Goal: Task Accomplishment & Management: Manage account settings

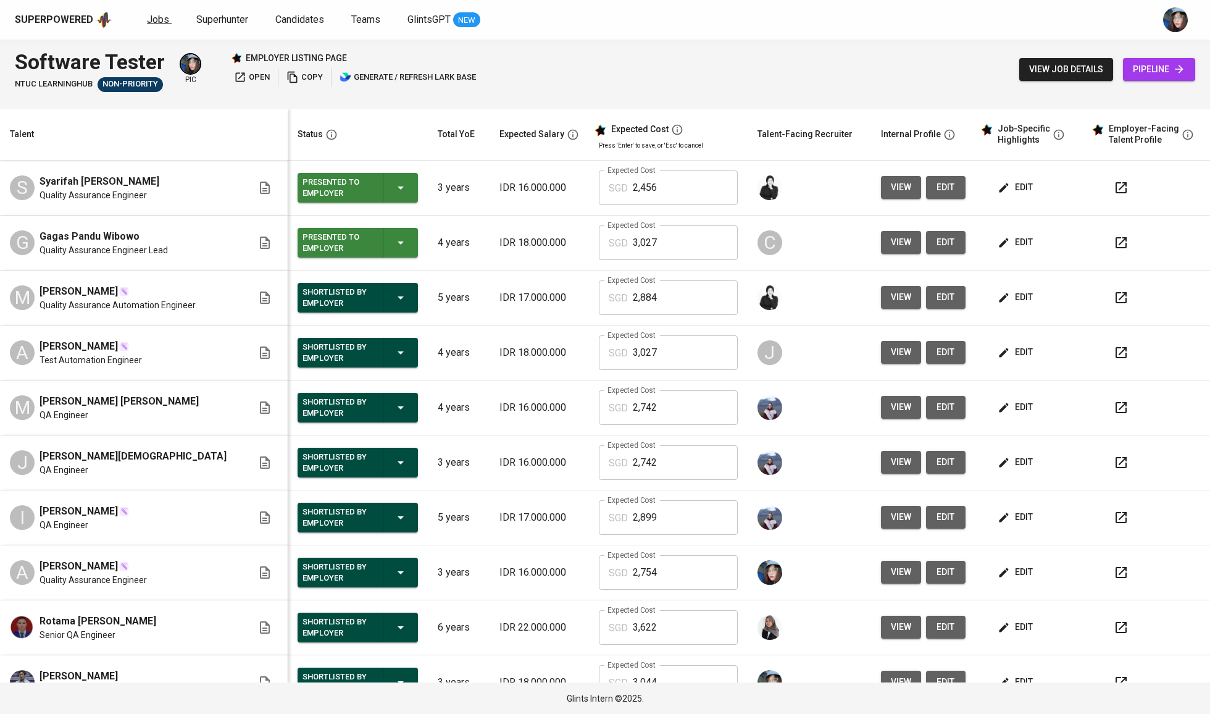
click at [154, 20] on span "Jobs" at bounding box center [158, 20] width 22 height 12
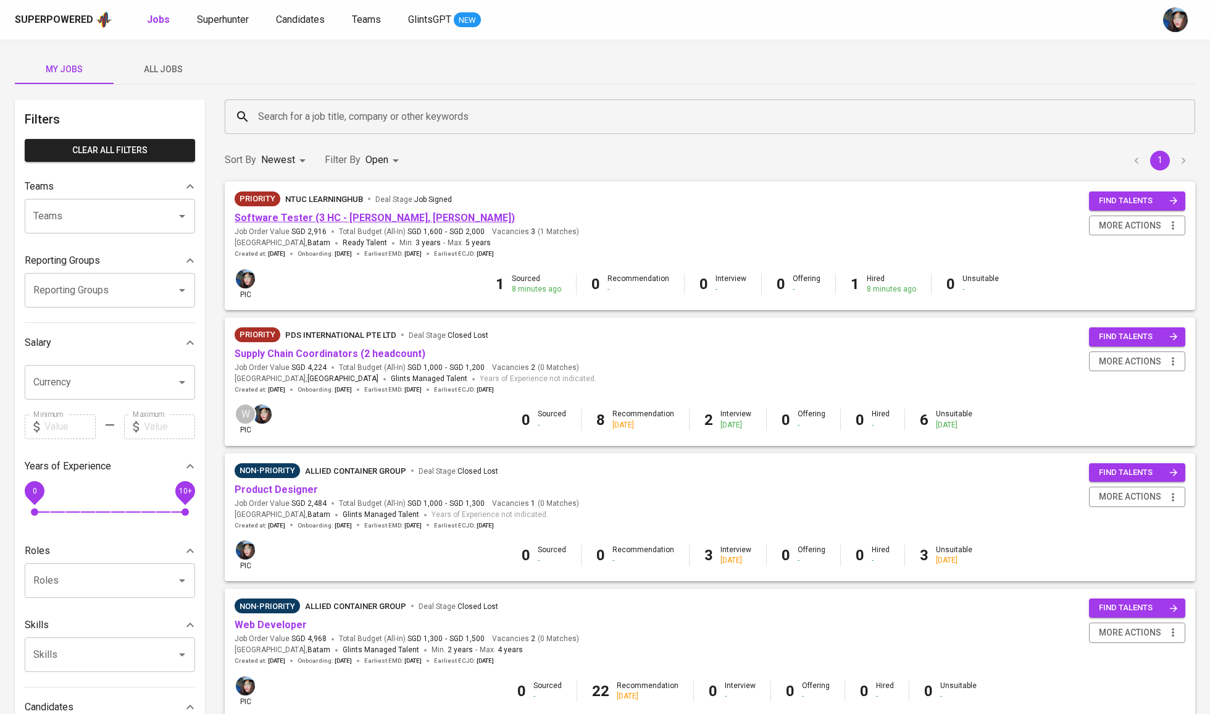
click at [298, 219] on link "Software Tester (3 HC - [PERSON_NAME], [PERSON_NAME])" at bounding box center [375, 218] width 280 height 12
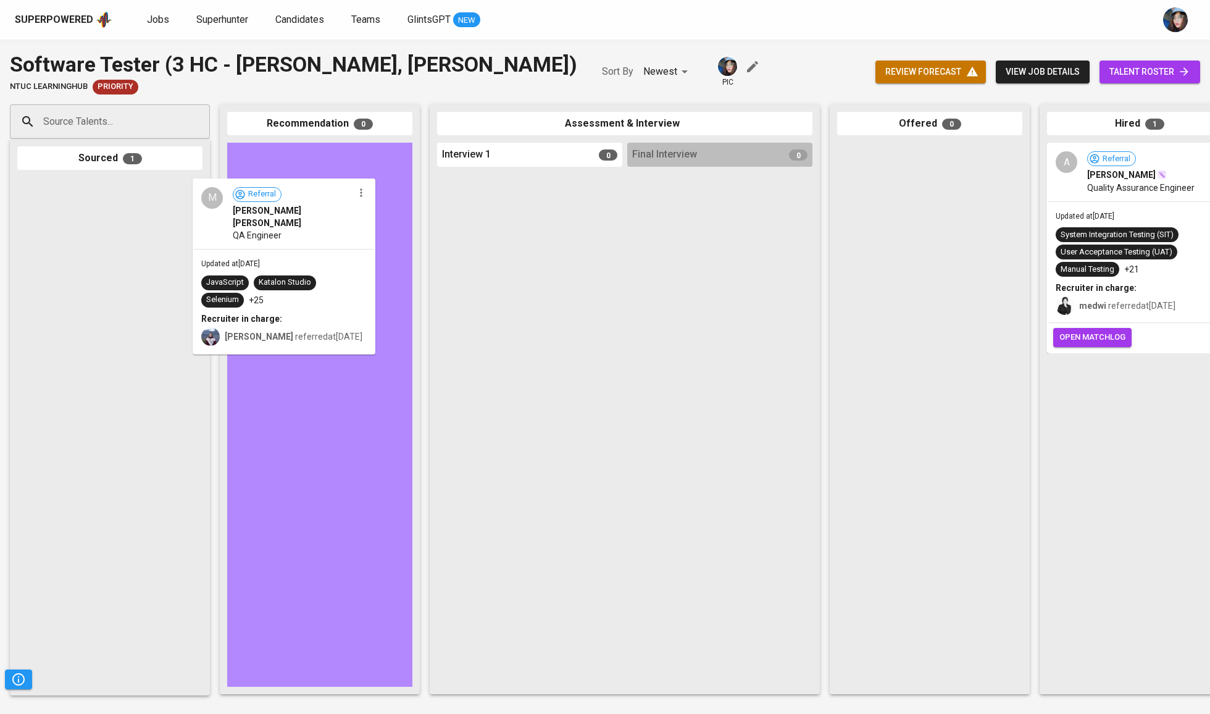
drag, startPoint x: 87, startPoint y: 212, endPoint x: 280, endPoint y: 214, distance: 193.2
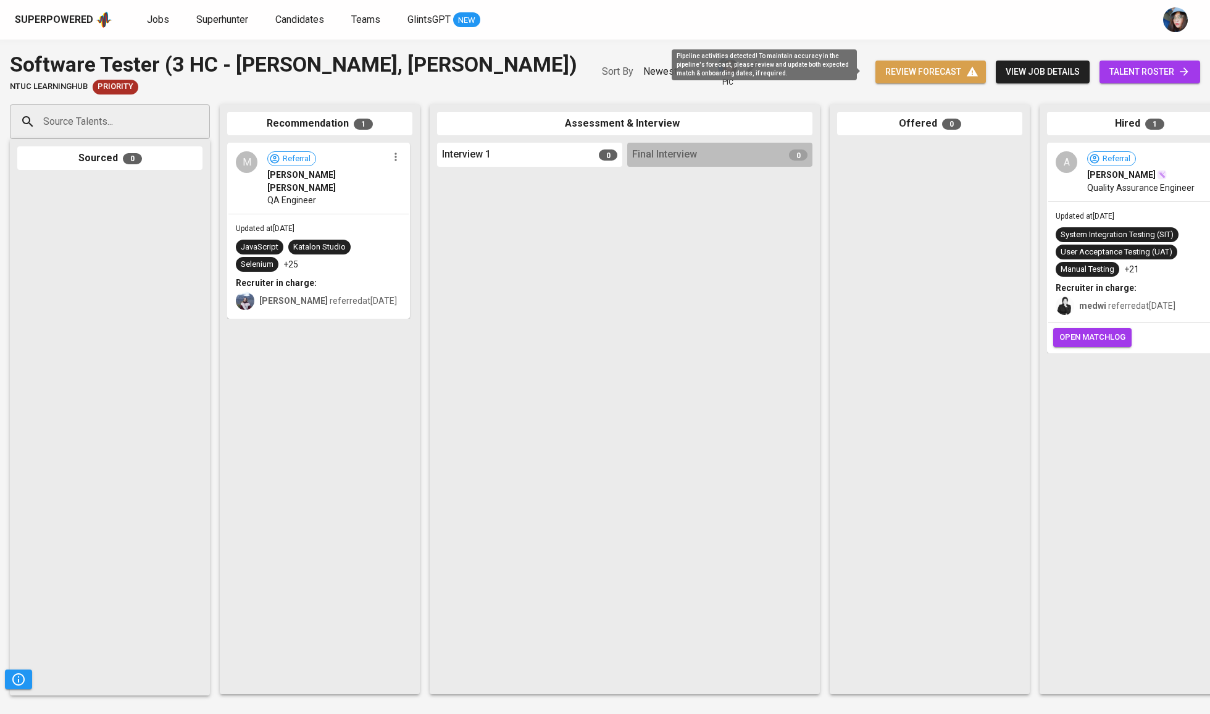
click at [947, 80] on button "review forecast" at bounding box center [930, 71] width 110 height 23
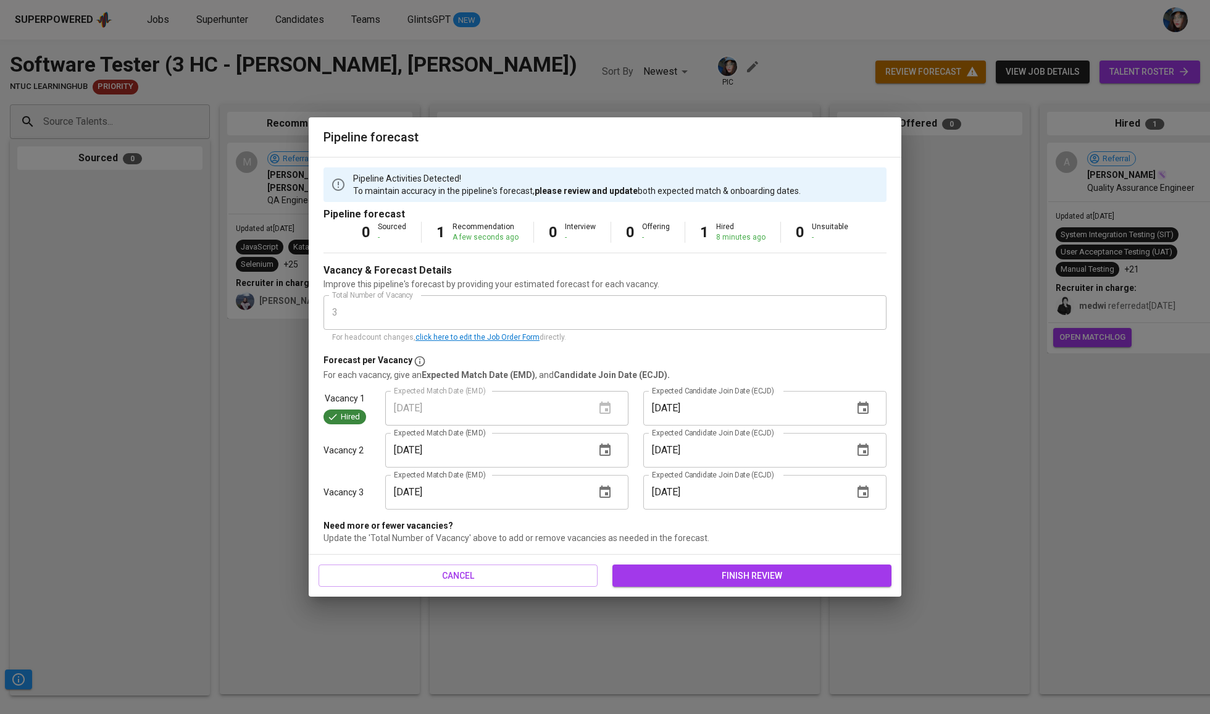
click at [751, 556] on div "cancel finish review" at bounding box center [605, 575] width 593 height 43
click at [753, 570] on span "finish review" at bounding box center [751, 575] width 259 height 15
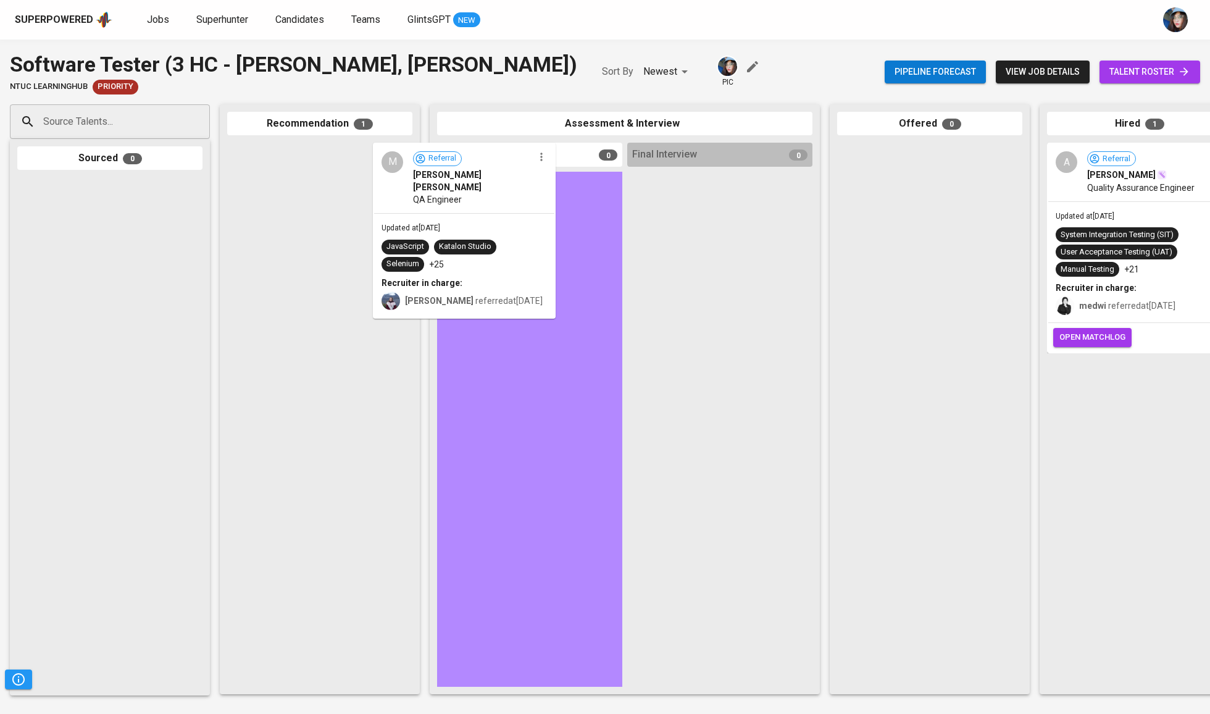
drag, startPoint x: 358, startPoint y: 230, endPoint x: 535, endPoint y: 243, distance: 177.0
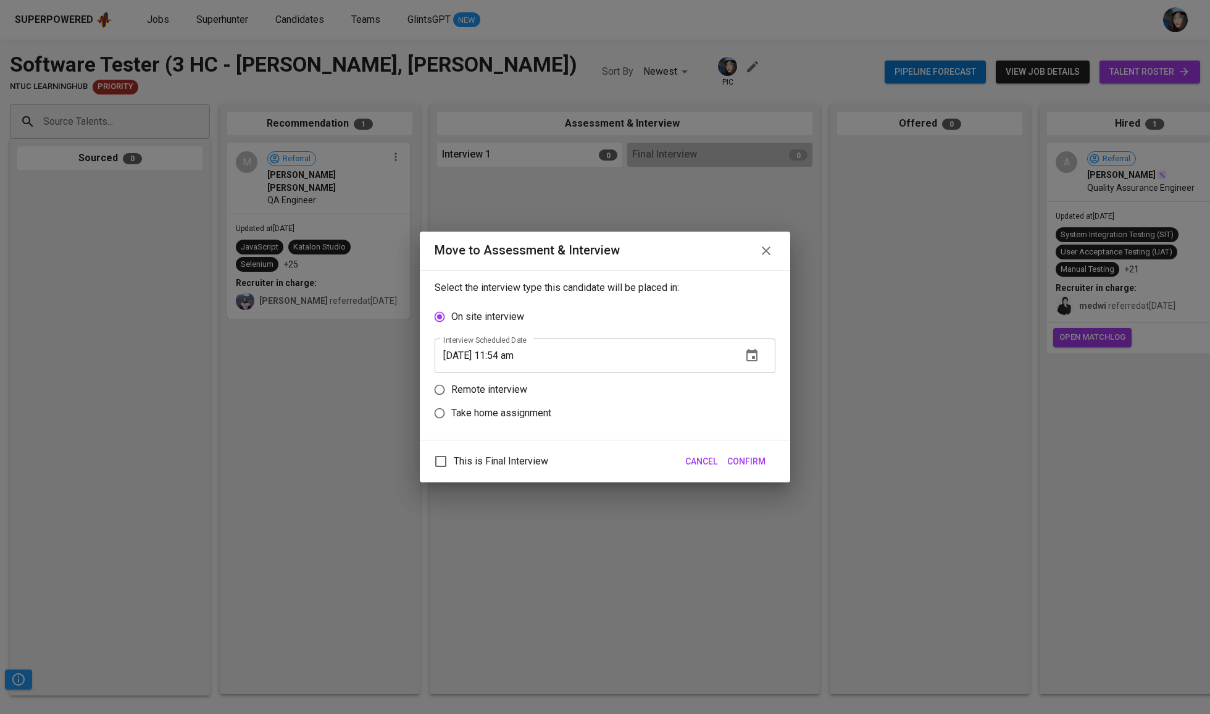
click at [497, 395] on p "Remote interview" at bounding box center [489, 389] width 76 height 15
click at [451, 395] on input "Remote interview" at bounding box center [439, 389] width 23 height 23
radio input "true"
click at [507, 378] on input "[DATE] 11:54 am" at bounding box center [584, 379] width 298 height 35
type input "[DATE] 10:56 am"
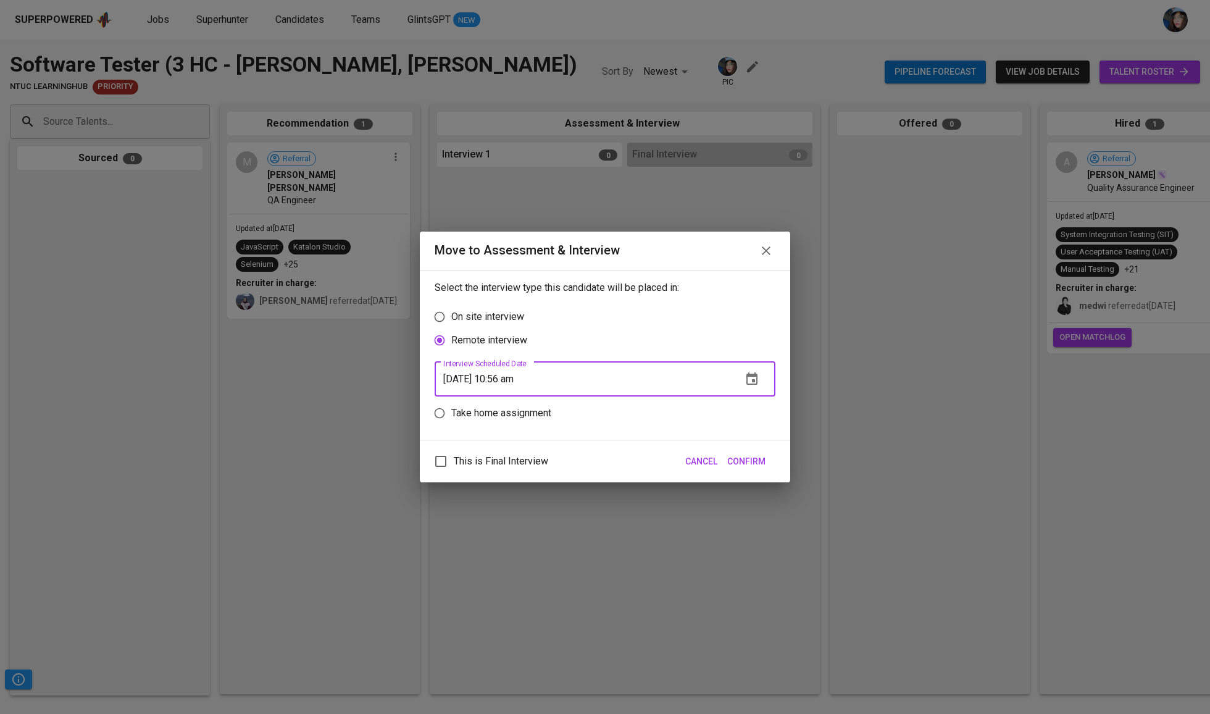
click at [738, 469] on span "Confirm" at bounding box center [746, 461] width 38 height 15
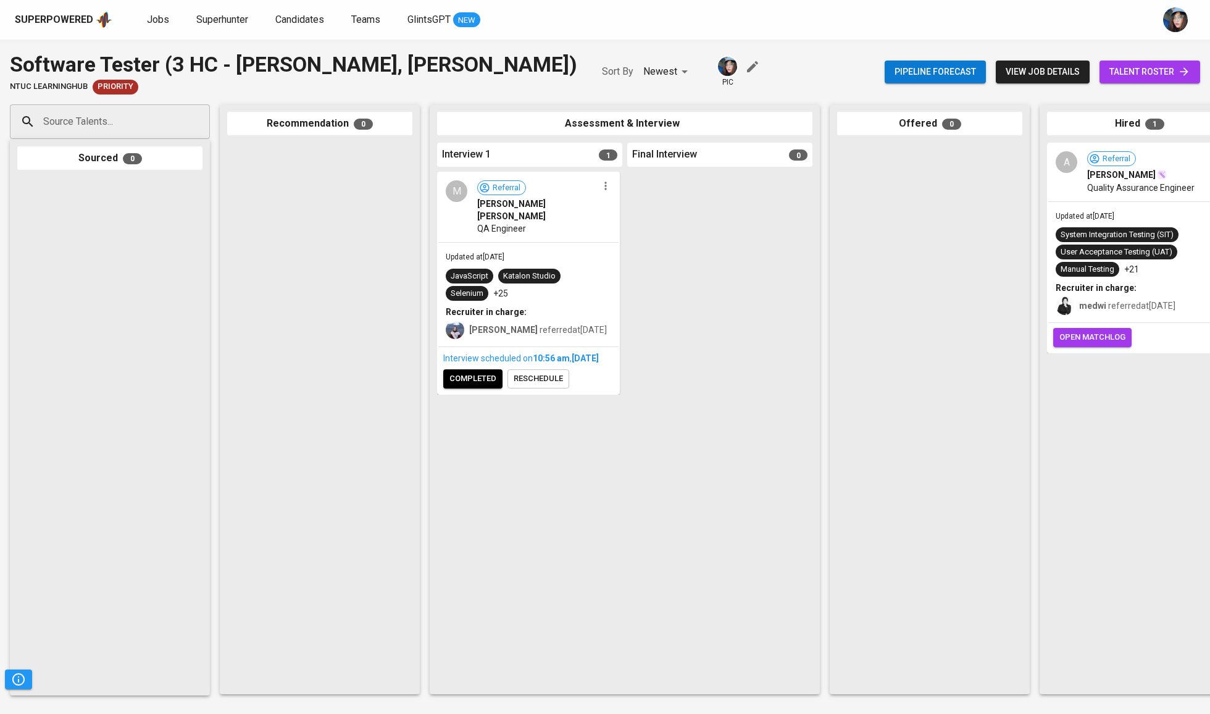
click at [727, 45] on div "Software Tester (3 HC - [PERSON_NAME], [PERSON_NAME]) NTUC LearningHub Priority…" at bounding box center [605, 377] width 1210 height 674
click at [803, 216] on div at bounding box center [719, 429] width 185 height 515
click at [485, 393] on div "Interview scheduled on 10:56 AM [DATE] completed reschedule" at bounding box center [528, 370] width 180 height 46
click at [467, 386] on span "completed" at bounding box center [472, 379] width 47 height 14
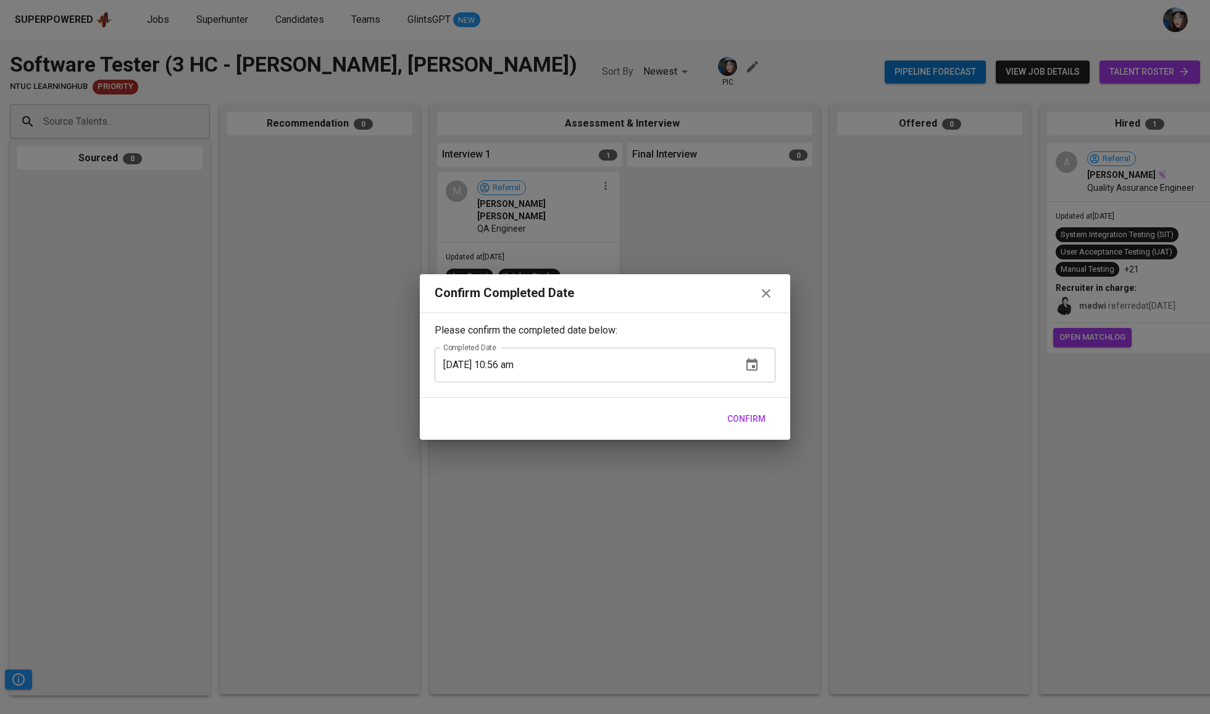
click at [753, 404] on div "Confirm" at bounding box center [605, 419] width 370 height 43
click at [754, 416] on span "Confirm" at bounding box center [746, 418] width 38 height 15
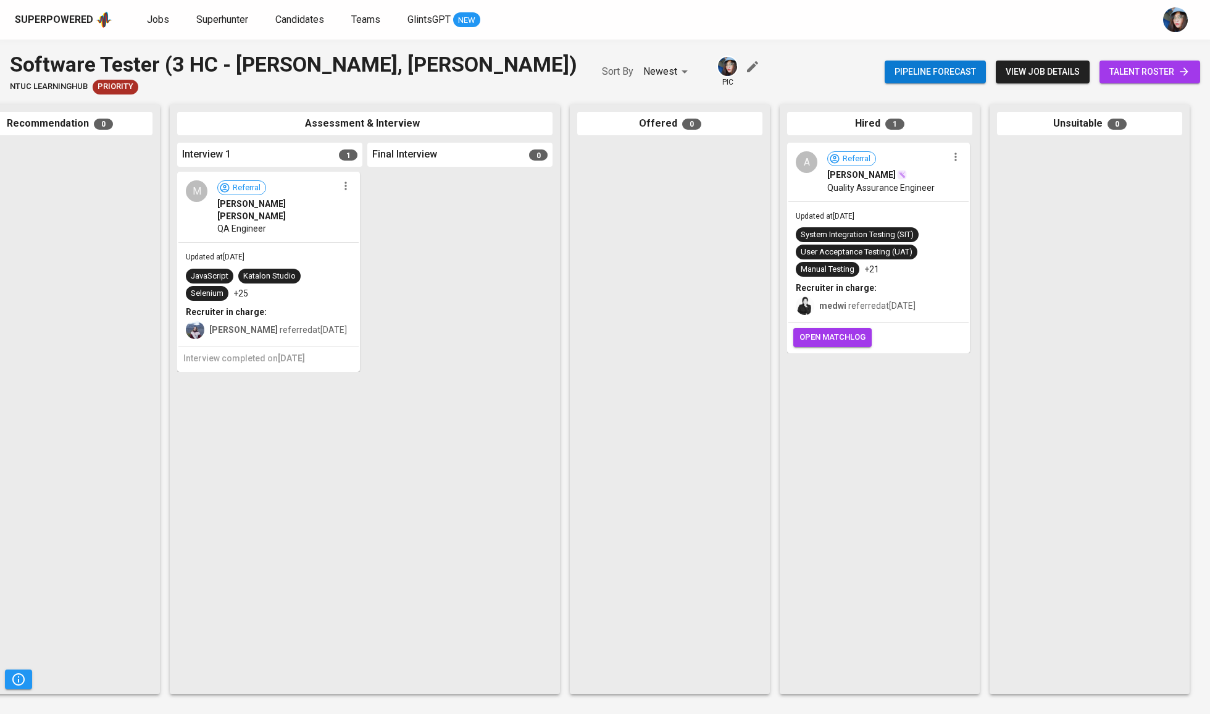
scroll to position [0, 260]
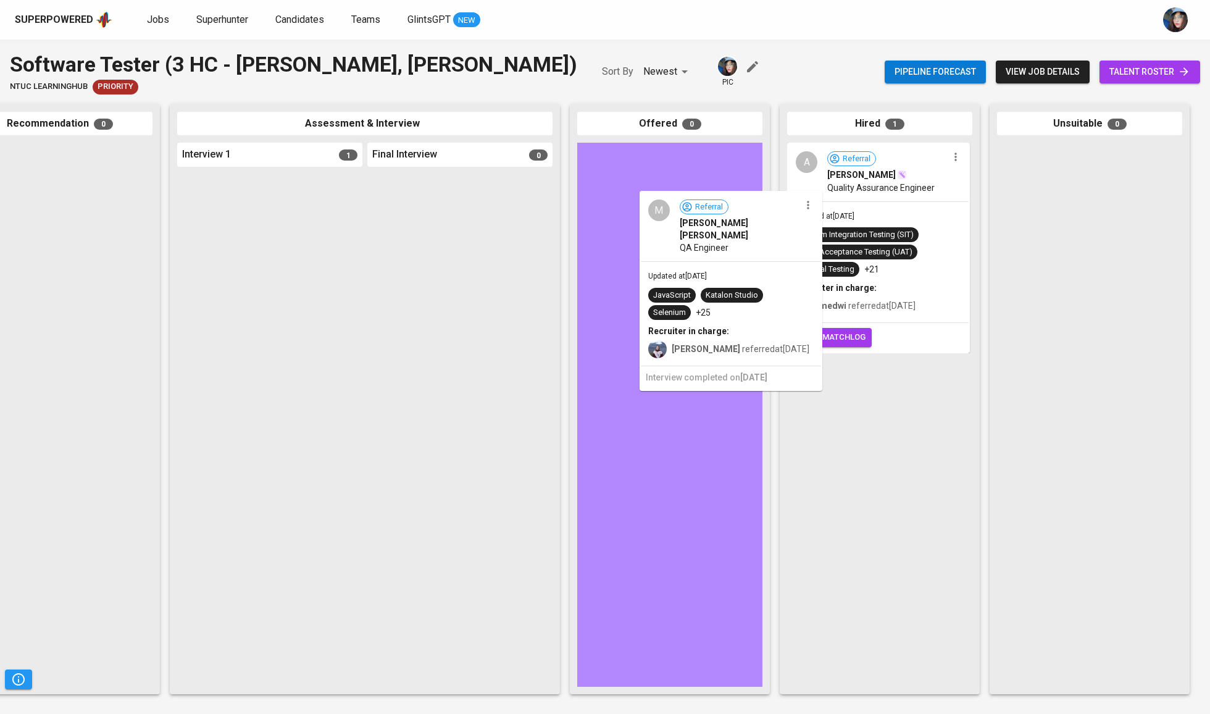
drag, startPoint x: 275, startPoint y: 280, endPoint x: 704, endPoint y: 296, distance: 429.3
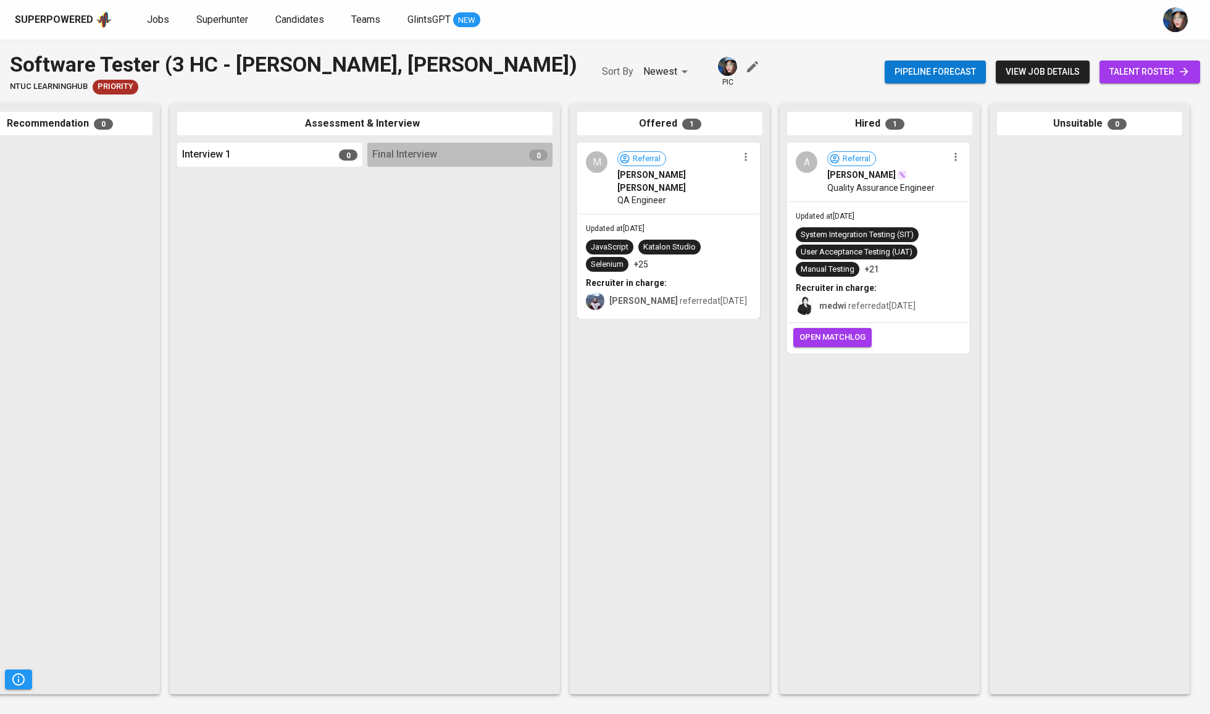
scroll to position [0, 259]
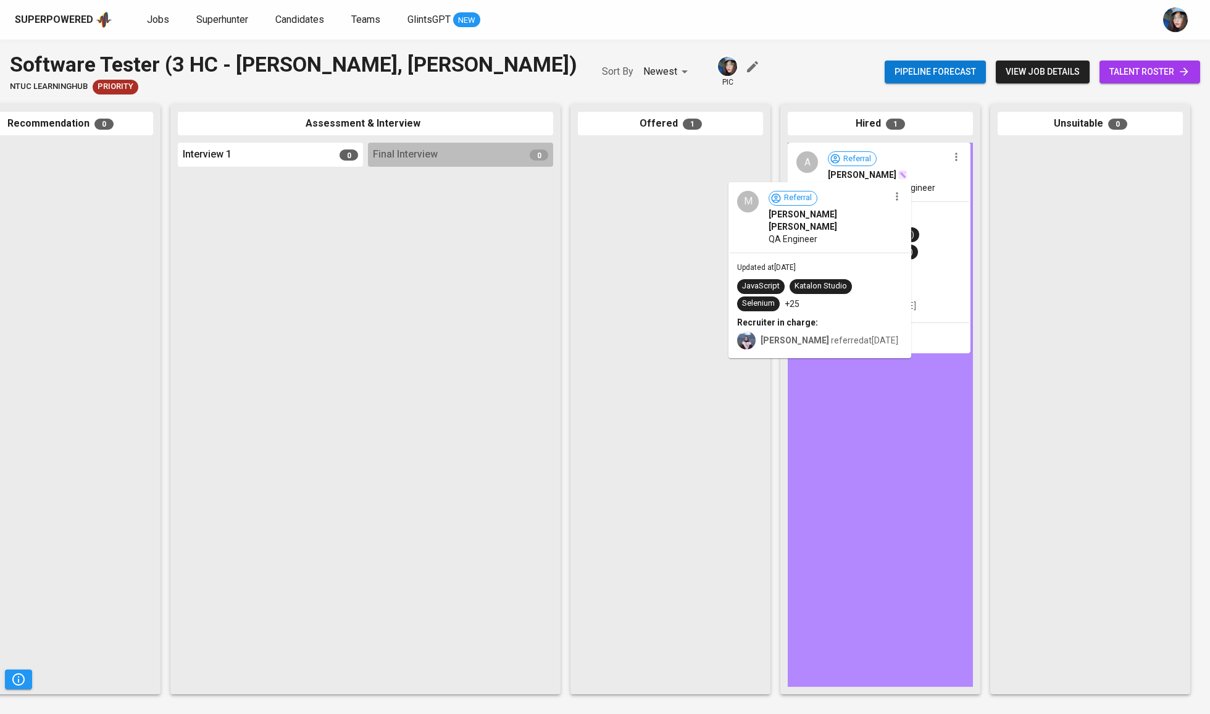
drag, startPoint x: 632, startPoint y: 206, endPoint x: 826, endPoint y: 280, distance: 207.5
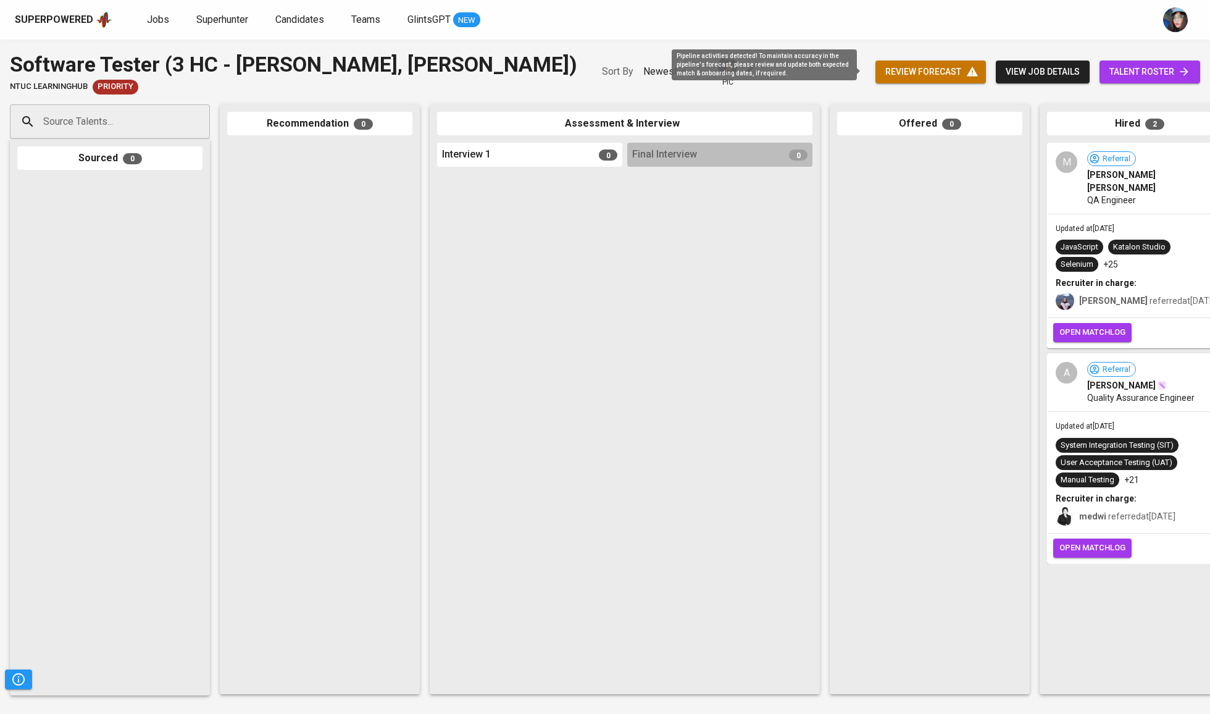
click at [934, 65] on span "review forecast" at bounding box center [930, 71] width 91 height 15
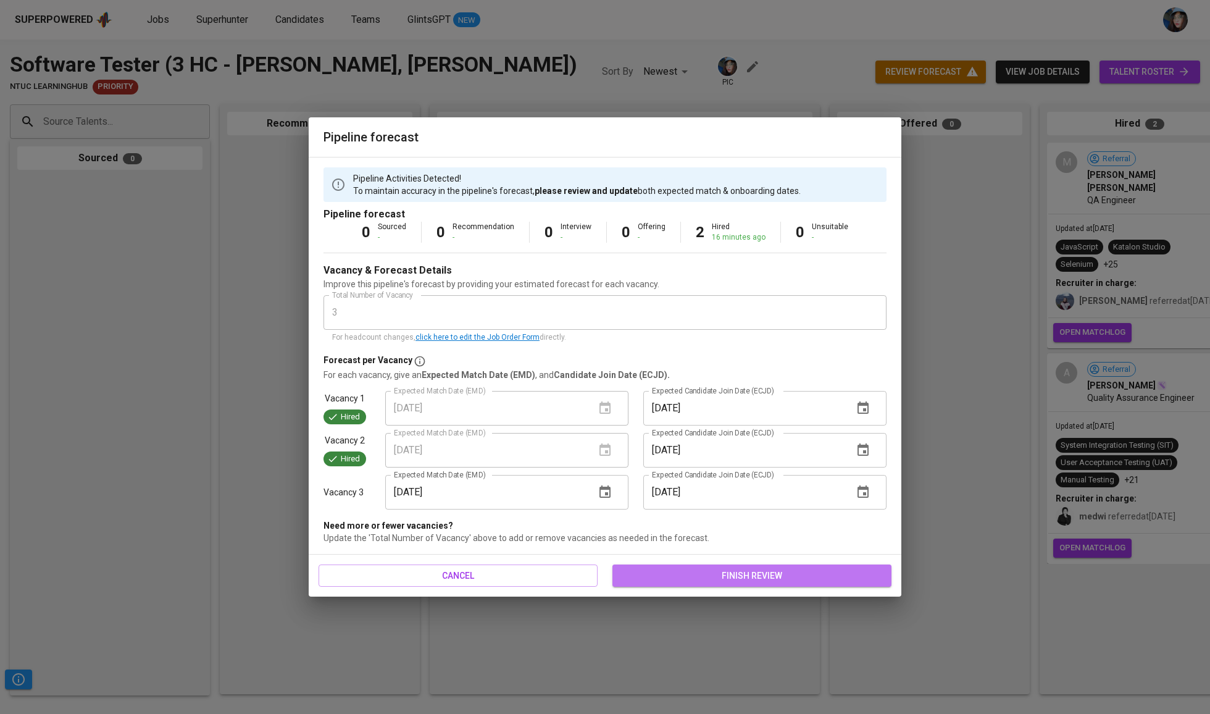
click at [749, 565] on button "finish review" at bounding box center [751, 575] width 279 height 23
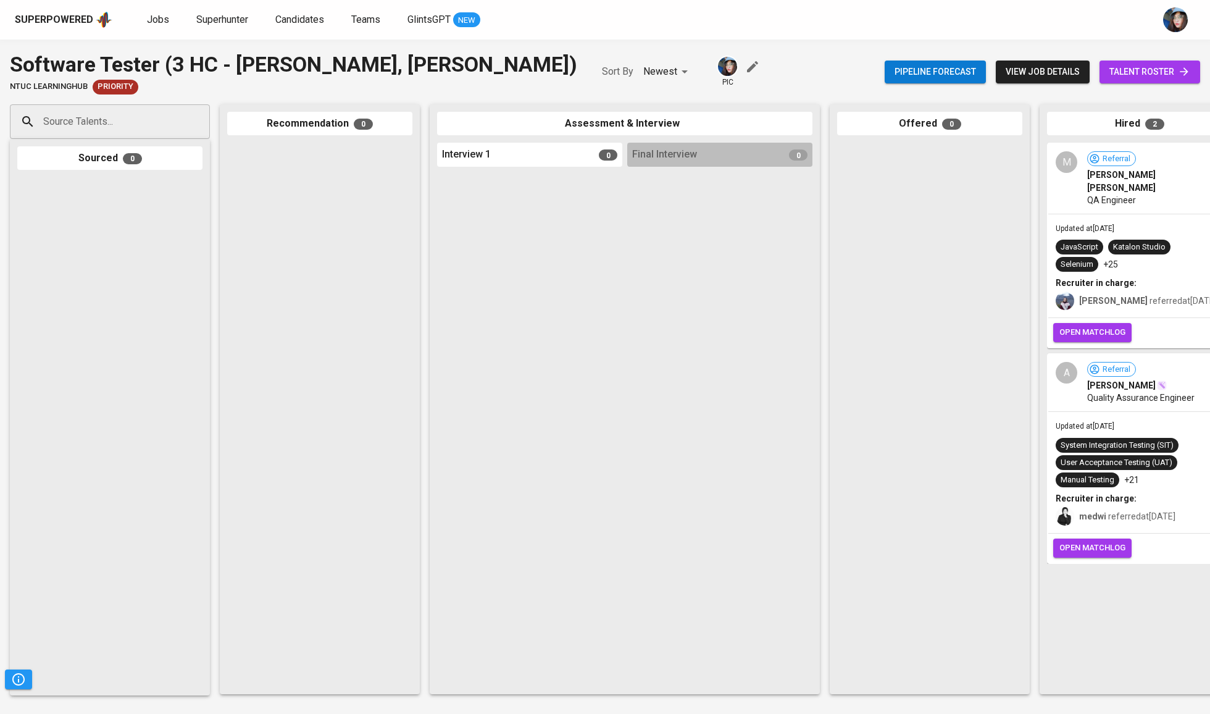
click at [172, 110] on div "Source Talents..." at bounding box center [110, 121] width 200 height 35
click at [255, 178] on div at bounding box center [319, 415] width 185 height 544
click at [241, 146] on div at bounding box center [319, 415] width 185 height 544
click at [286, 64] on div "Software Tester (3 HC - [PERSON_NAME], [PERSON_NAME])" at bounding box center [293, 64] width 567 height 30
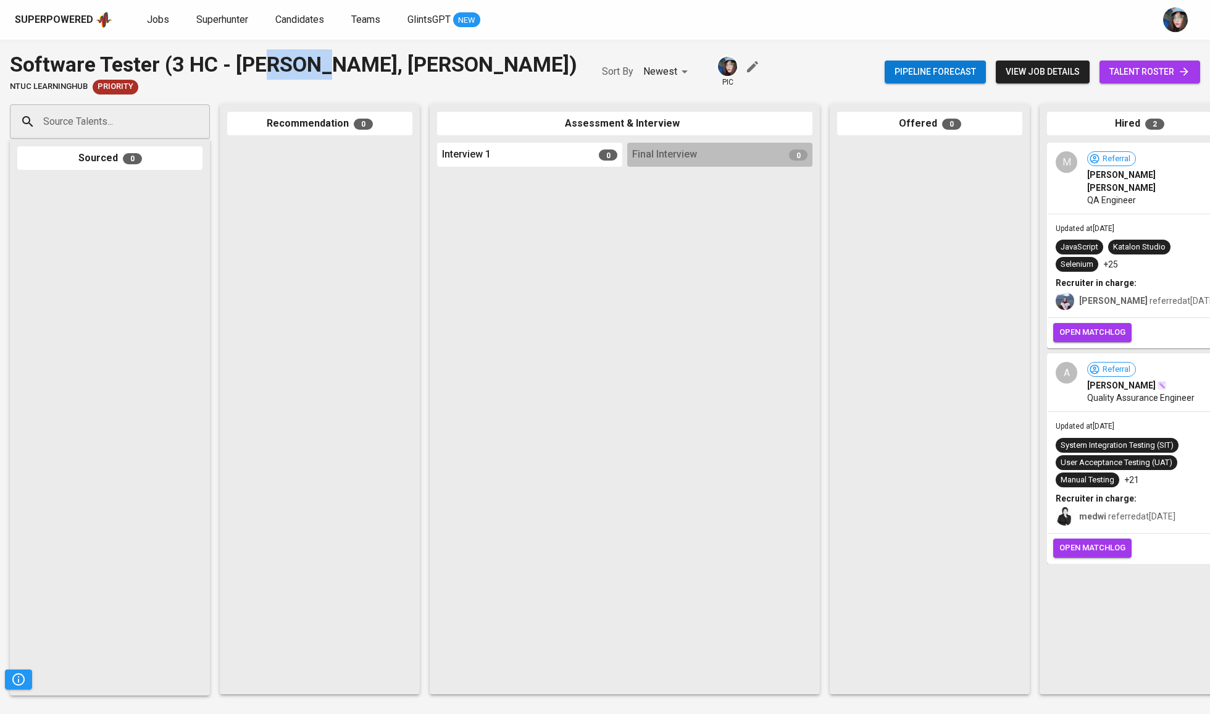
click at [286, 64] on div "Software Tester (3 HC - [PERSON_NAME], [PERSON_NAME])" at bounding box center [293, 64] width 567 height 30
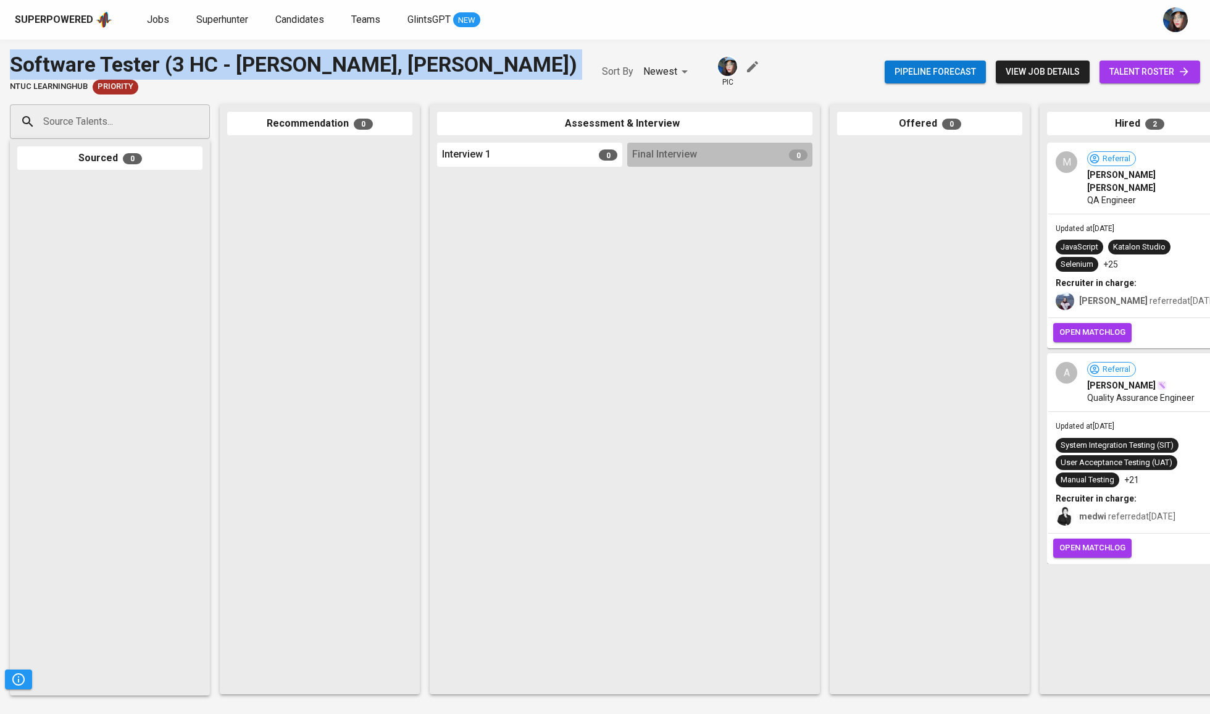
click at [235, 189] on div at bounding box center [319, 415] width 185 height 544
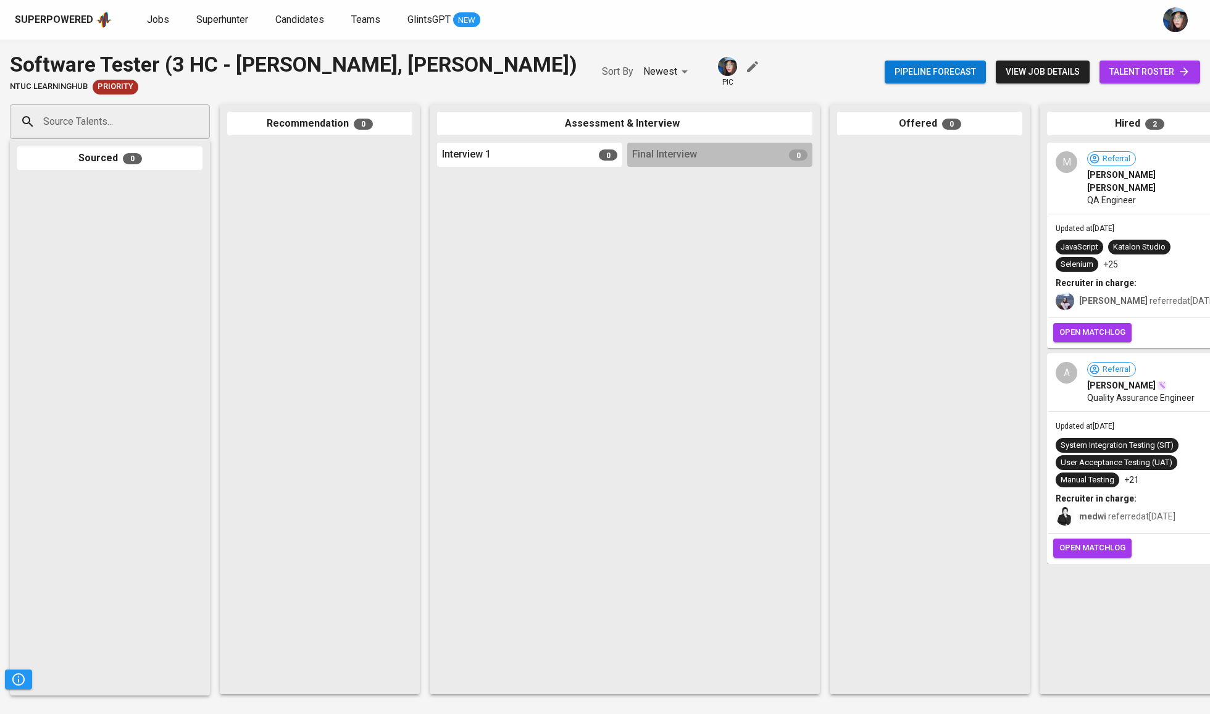
click at [217, 60] on div "Software Tester (3 HC - [PERSON_NAME], [PERSON_NAME])" at bounding box center [293, 64] width 567 height 30
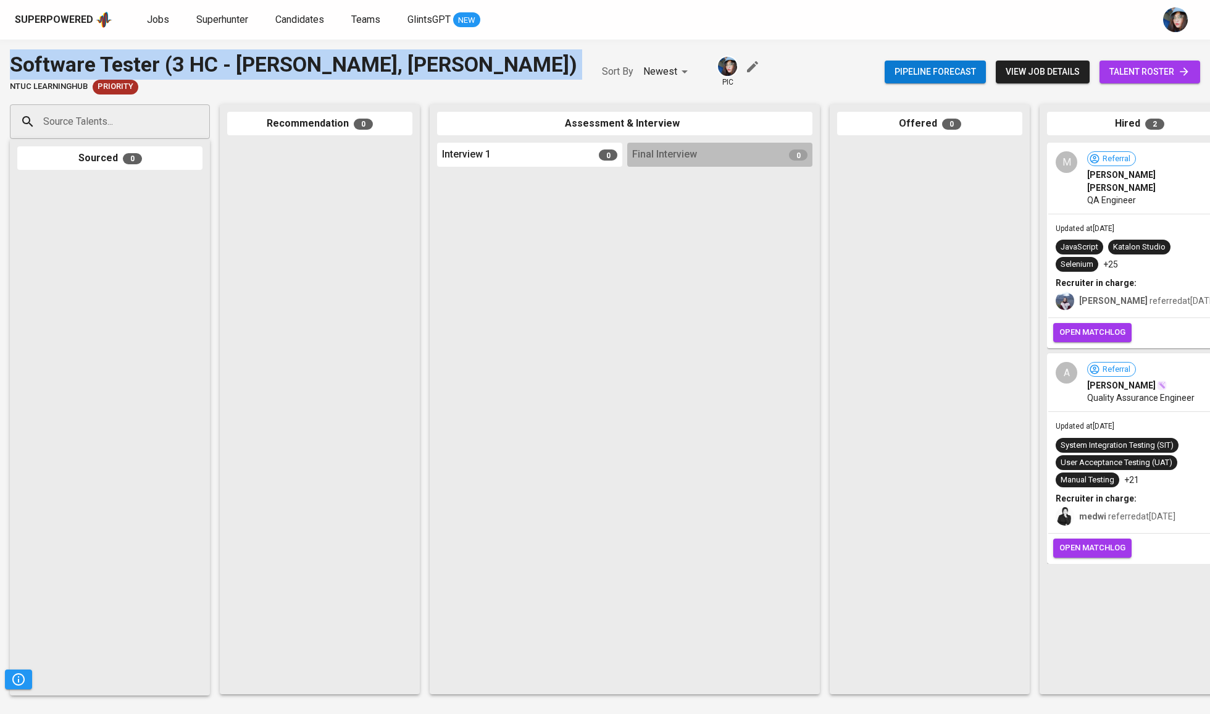
click at [260, 141] on div "Recommendation 0" at bounding box center [320, 398] width 200 height 589
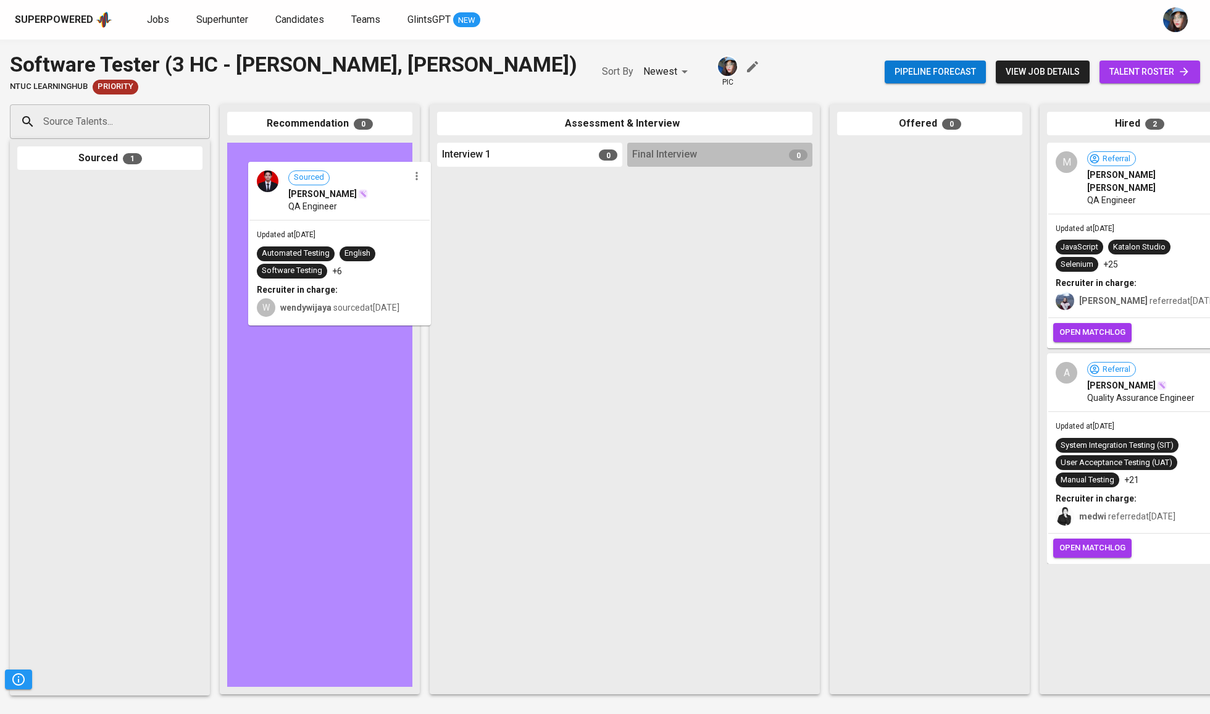
drag, startPoint x: 65, startPoint y: 228, endPoint x: 304, endPoint y: 212, distance: 239.4
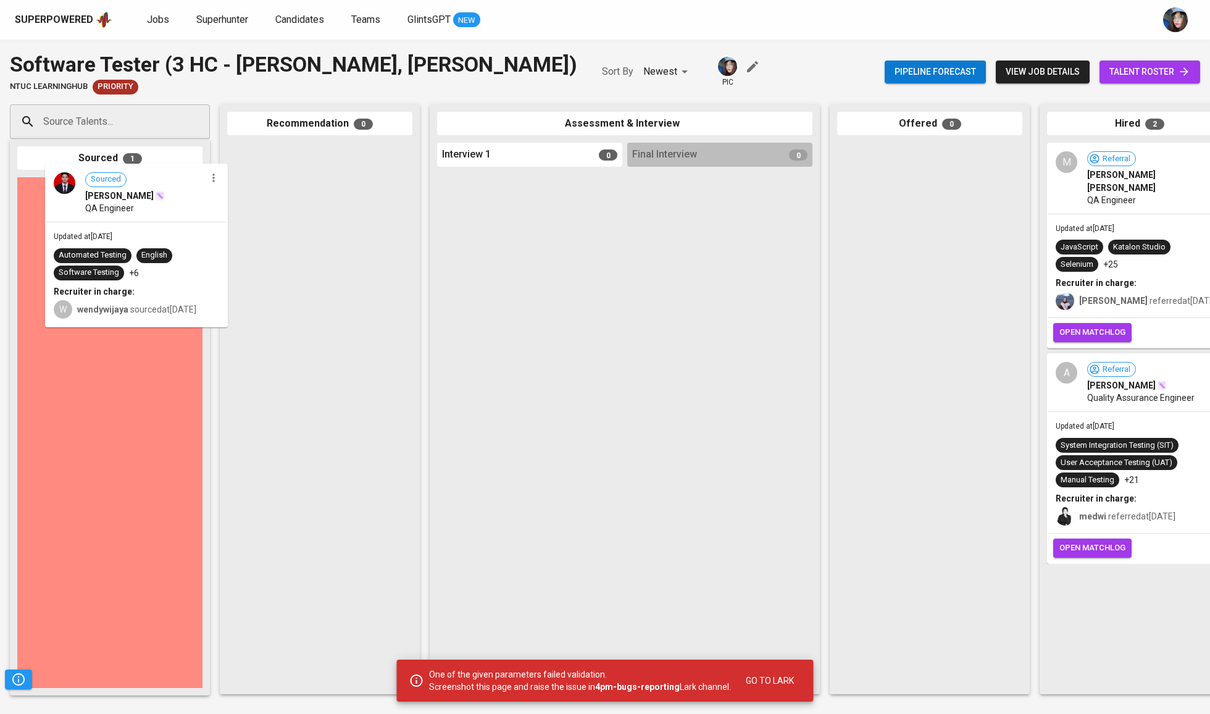
drag, startPoint x: 115, startPoint y: 250, endPoint x: 183, endPoint y: 227, distance: 71.6
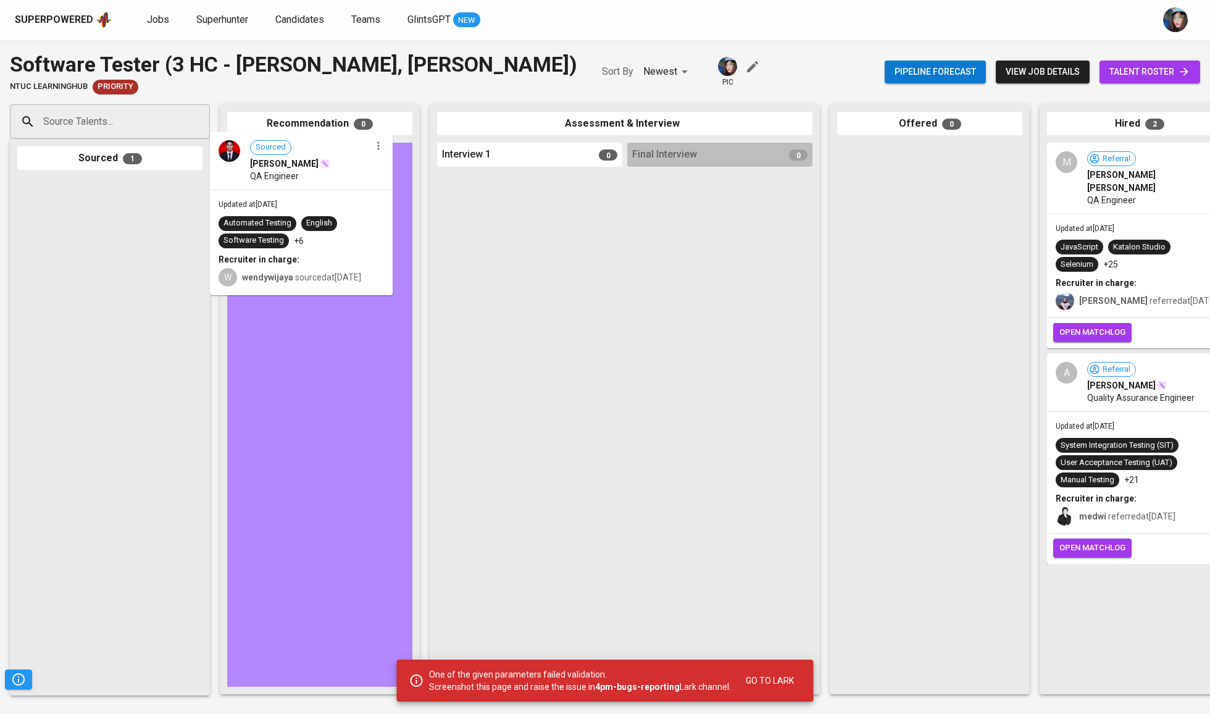
drag, startPoint x: 214, startPoint y: 248, endPoint x: 336, endPoint y: 221, distance: 125.1
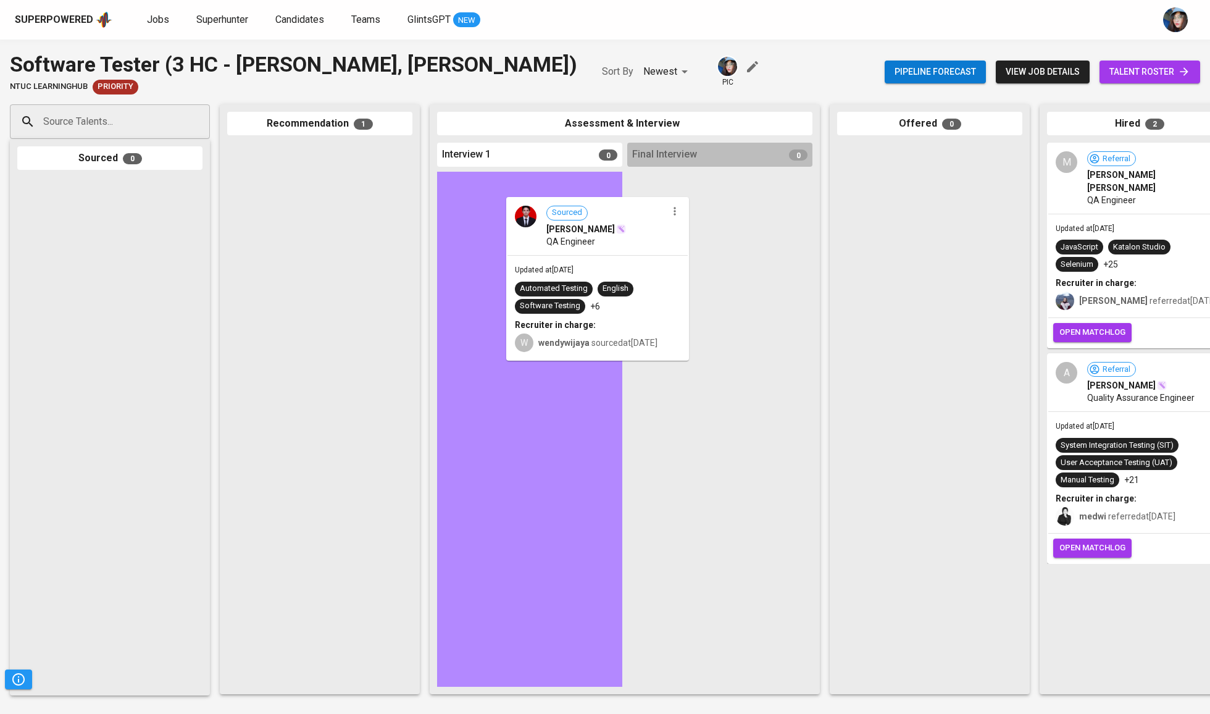
drag, startPoint x: 357, startPoint y: 216, endPoint x: 541, endPoint y: 270, distance: 191.6
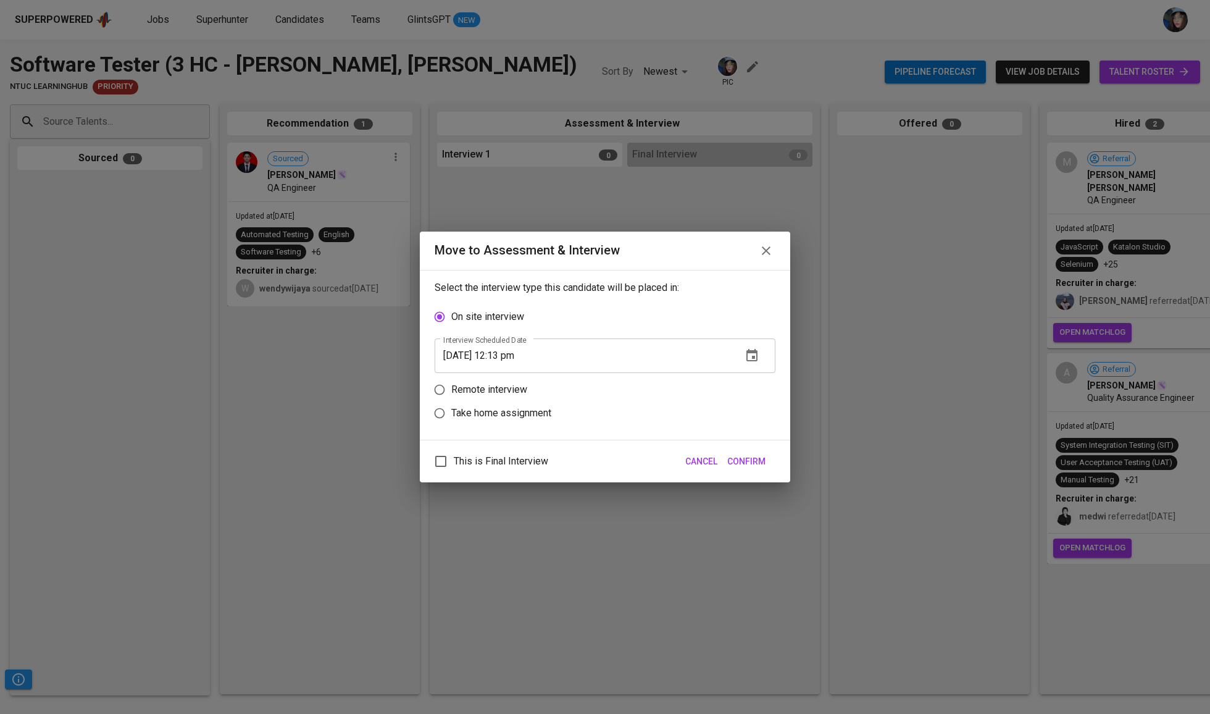
click at [512, 397] on p "Remote interview" at bounding box center [489, 389] width 76 height 15
click at [451, 398] on input "Remote interview" at bounding box center [439, 389] width 23 height 23
radio input "true"
click at [499, 383] on input "[DATE] 12:13 pm" at bounding box center [584, 379] width 298 height 35
type input "[DATE] 11:14 am"
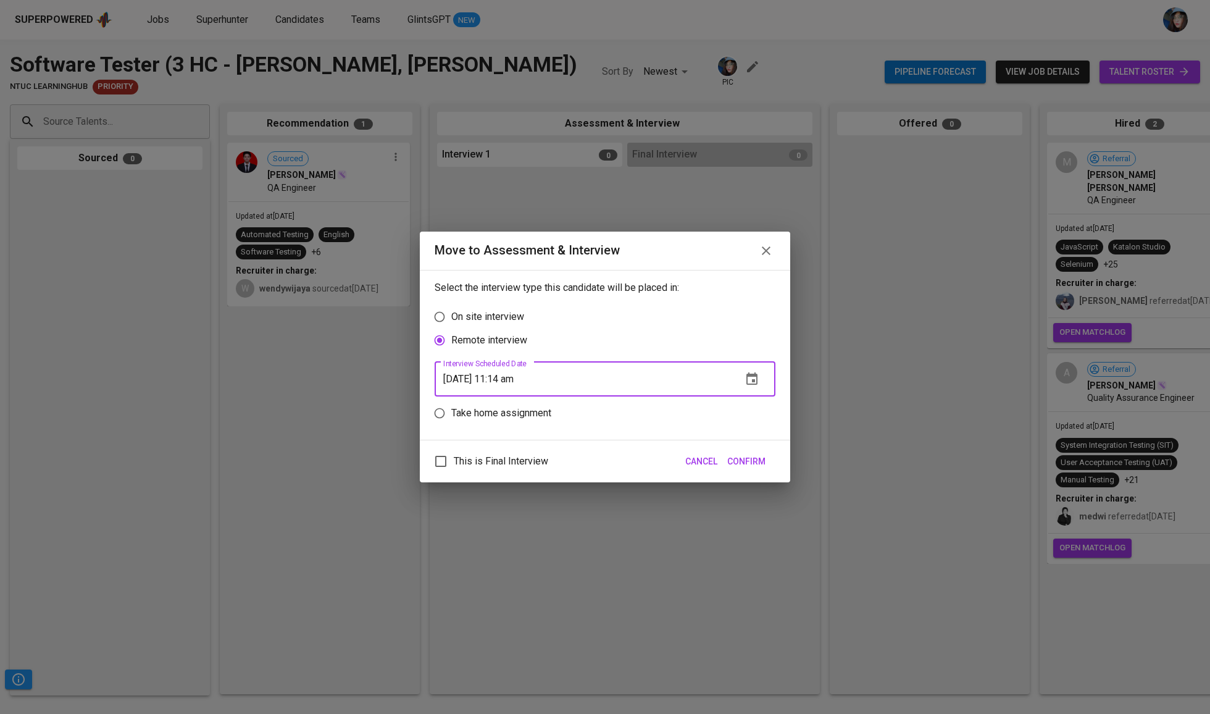
click at [751, 473] on button "Confirm" at bounding box center [746, 461] width 48 height 23
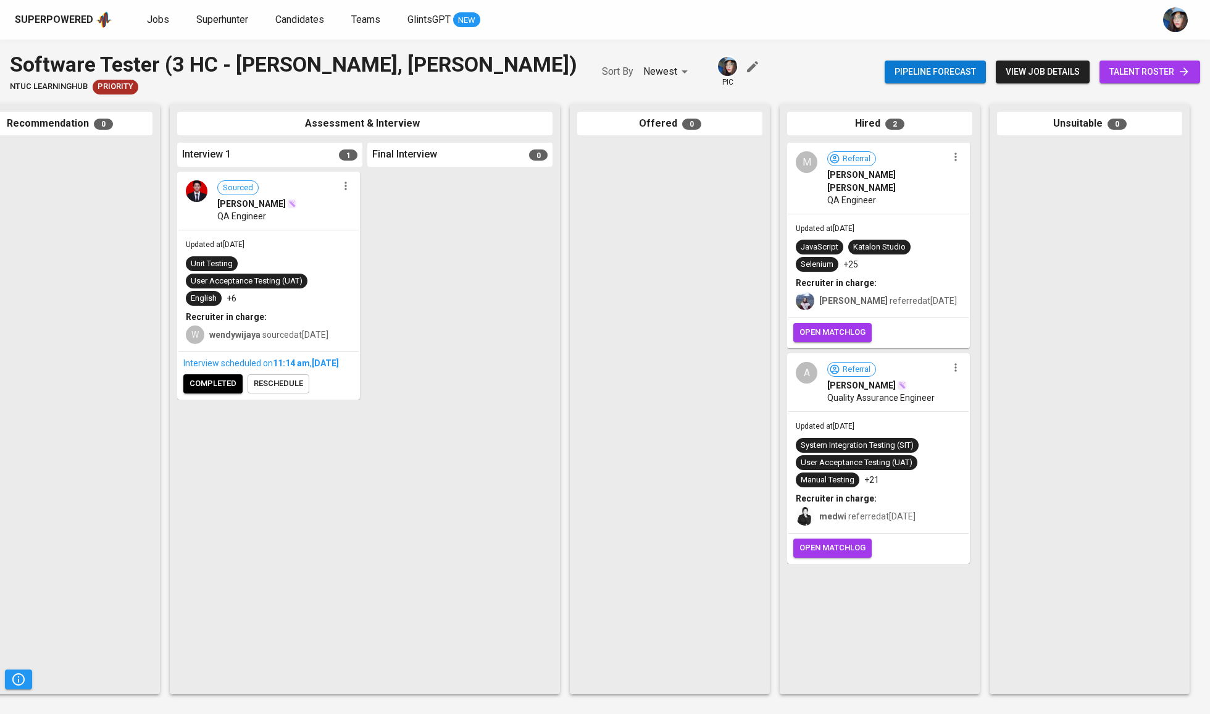
scroll to position [0, 260]
click at [1033, 67] on span "view job details" at bounding box center [1043, 71] width 74 height 15
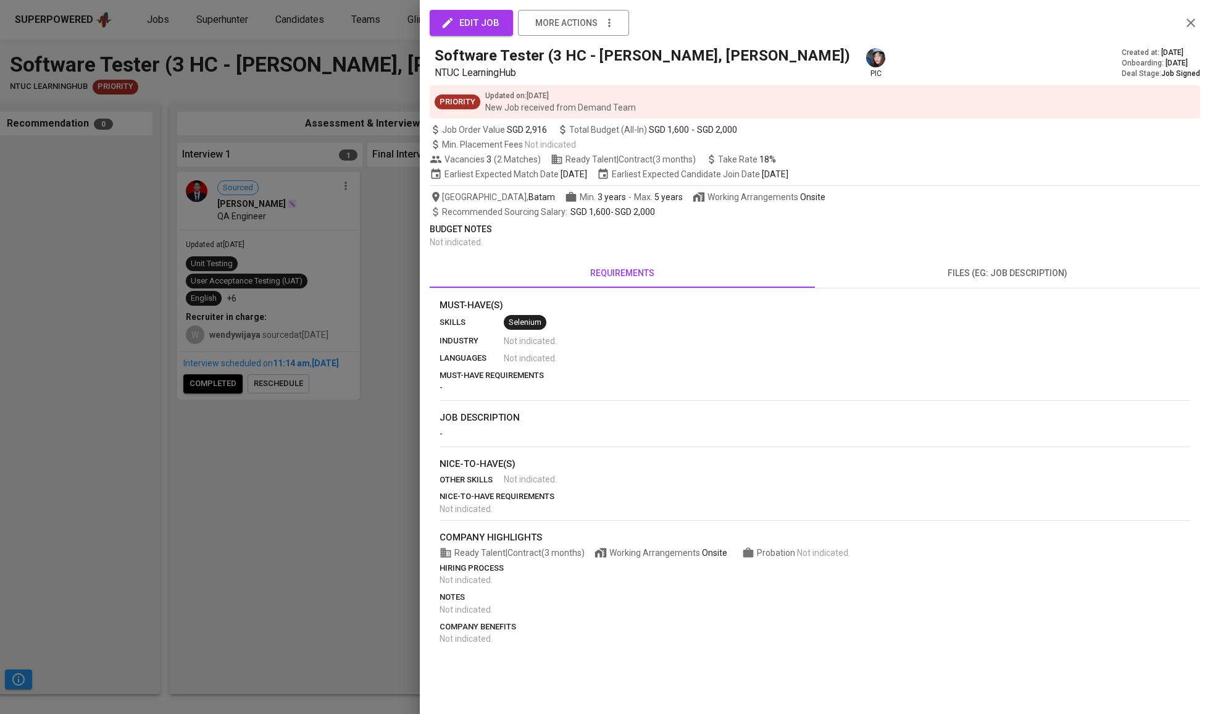
click at [386, 221] on div at bounding box center [605, 357] width 1210 height 714
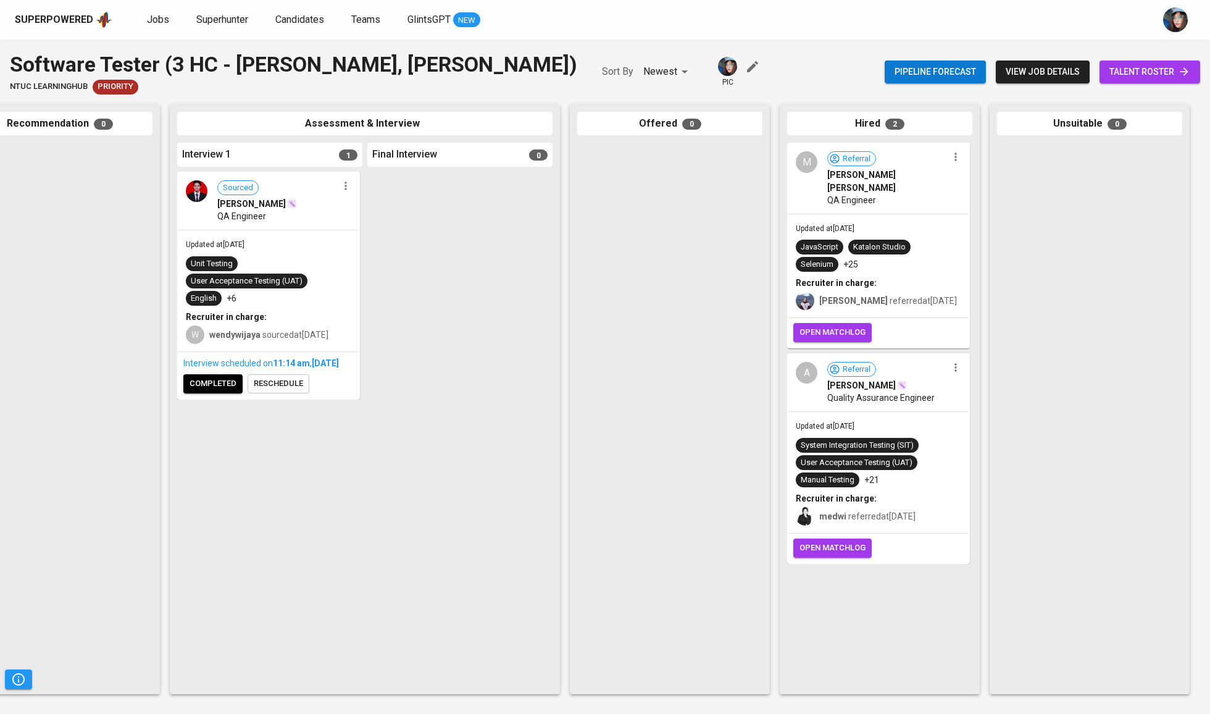
click at [223, 391] on span "completed" at bounding box center [212, 384] width 47 height 14
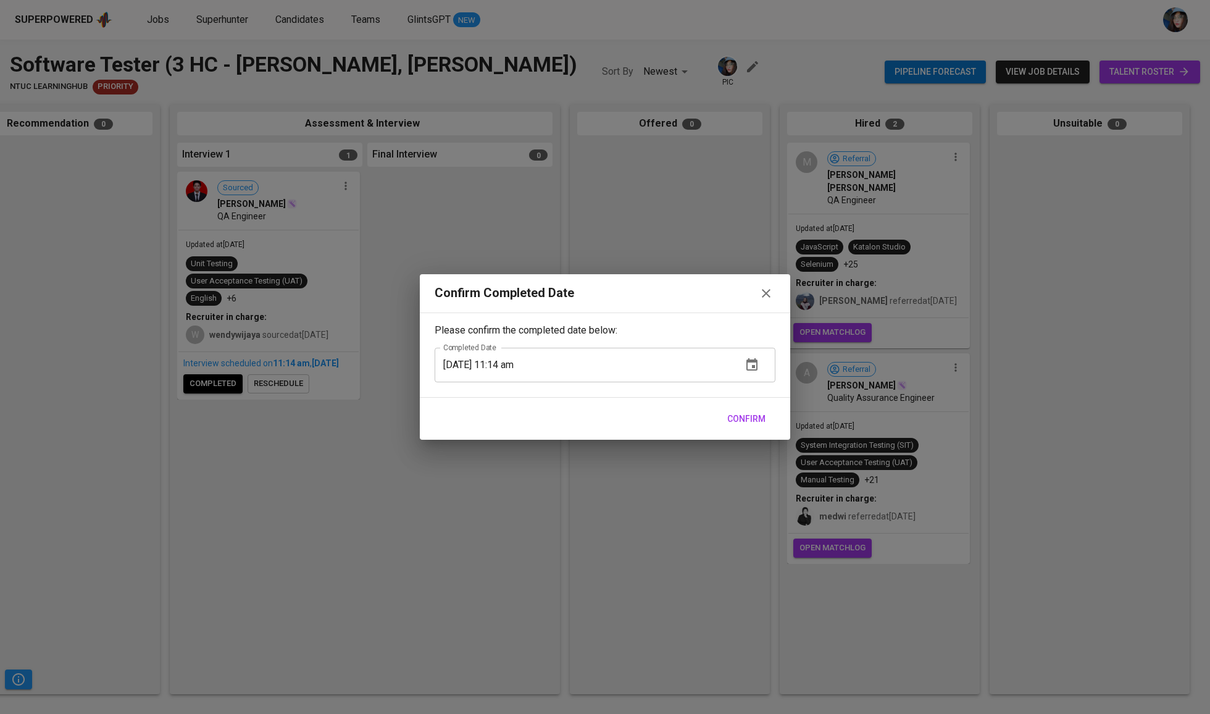
click at [743, 425] on span "Confirm" at bounding box center [746, 418] width 38 height 15
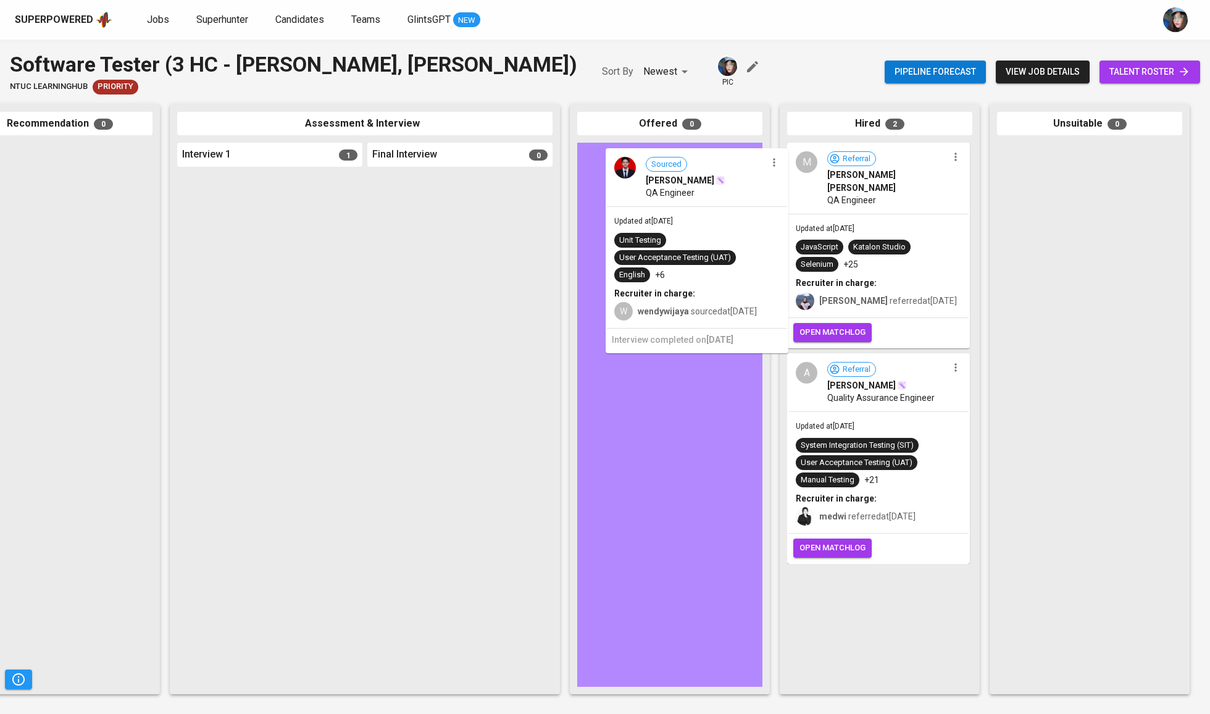
drag, startPoint x: 269, startPoint y: 304, endPoint x: 704, endPoint y: 281, distance: 435.2
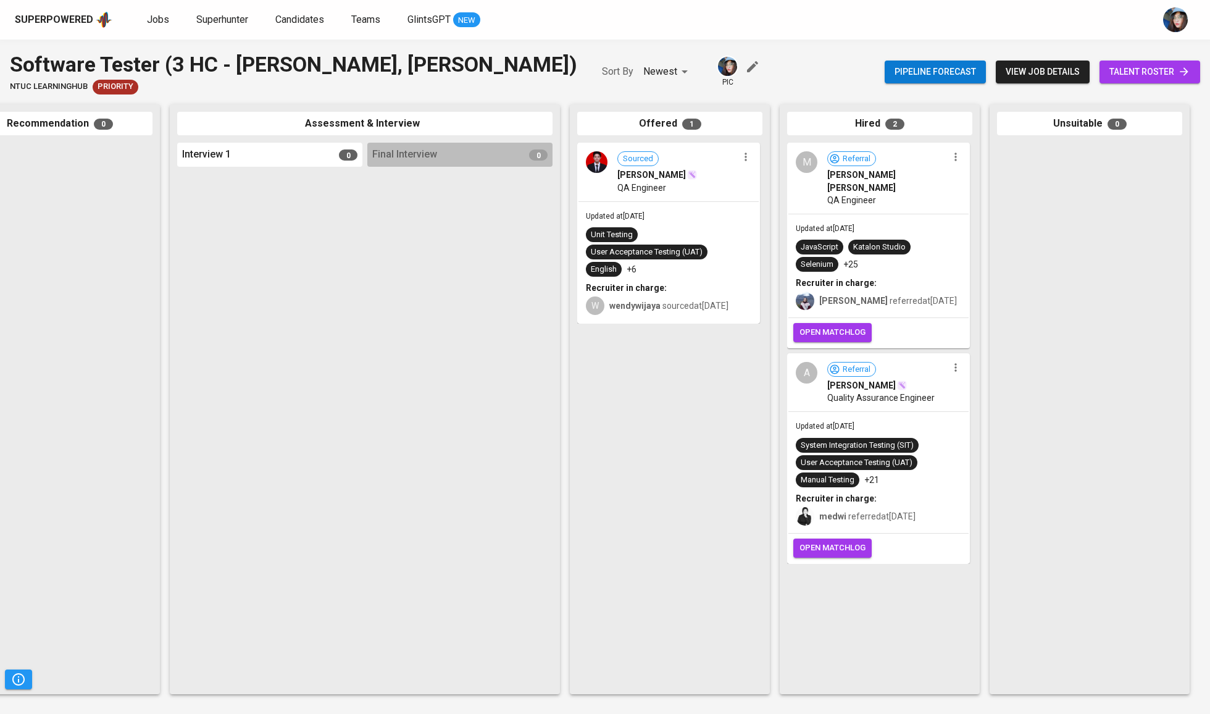
scroll to position [0, 259]
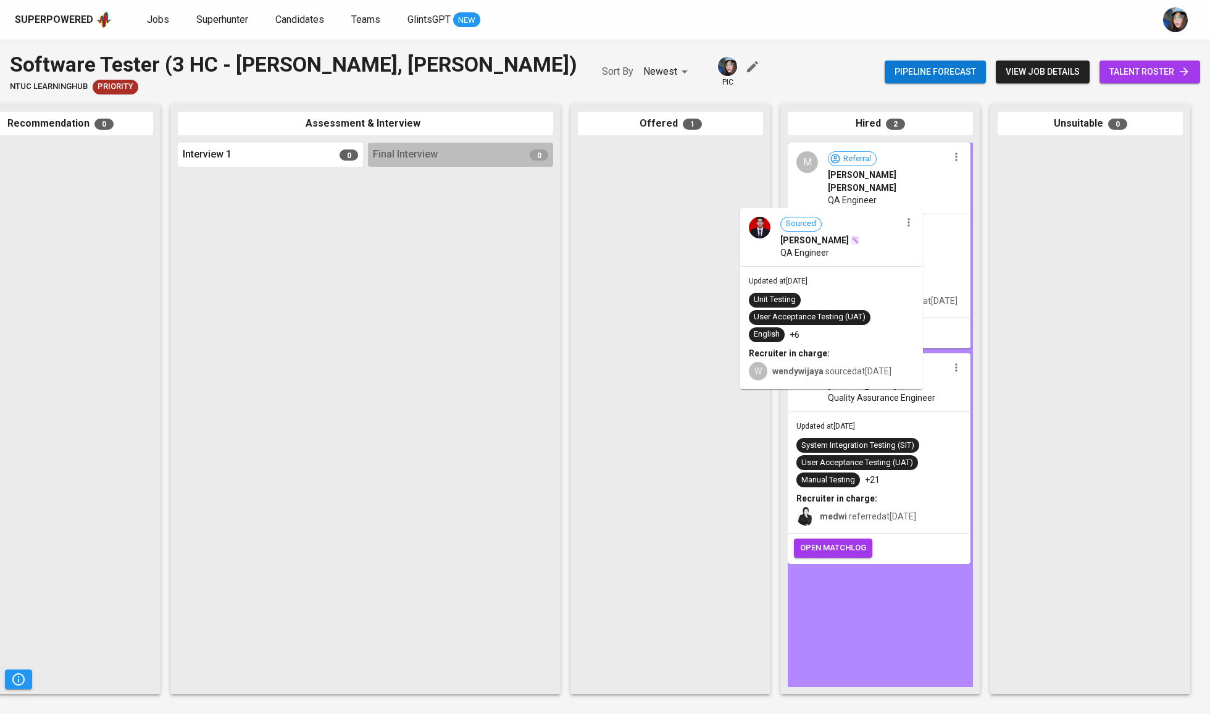
drag, startPoint x: 723, startPoint y: 298, endPoint x: 845, endPoint y: 361, distance: 137.2
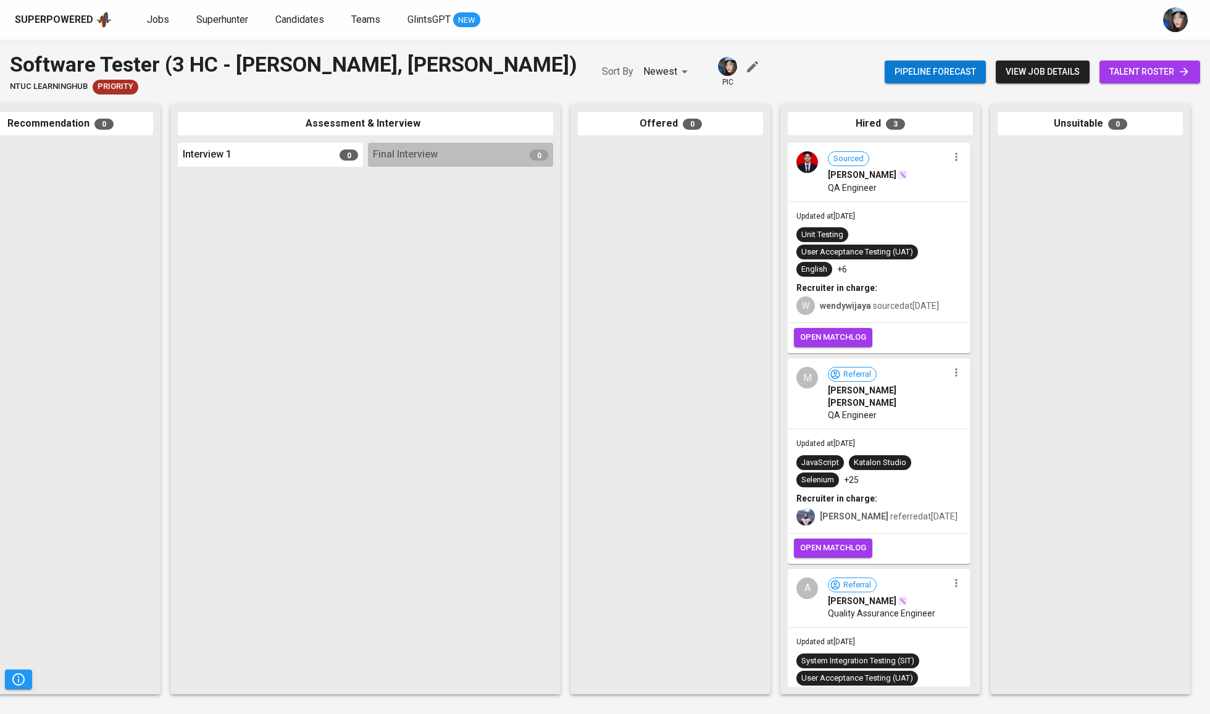
scroll to position [0, 0]
